Goal: Find specific page/section: Find specific page/section

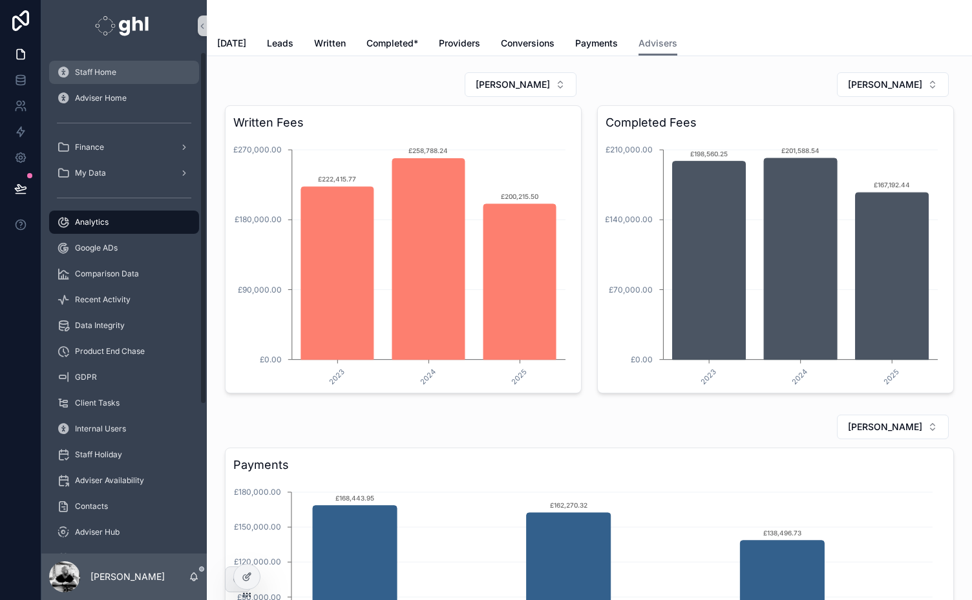
click at [78, 76] on span "Staff Home" at bounding box center [95, 72] width 41 height 10
